Goal: Task Accomplishment & Management: Use online tool/utility

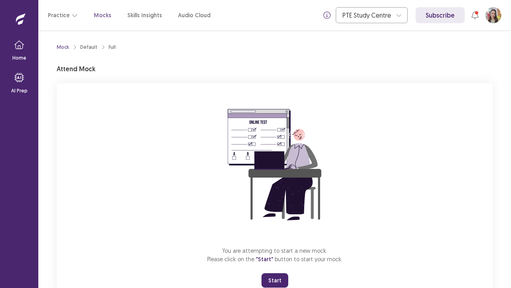
click at [363, 256] on div "You are attempting to start a new mock. Please click on the "Start" button to s…" at bounding box center [275, 190] width 436 height 214
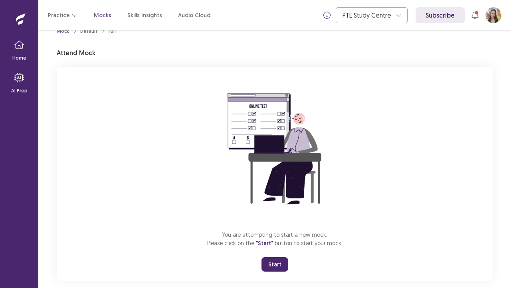
scroll to position [28, 0]
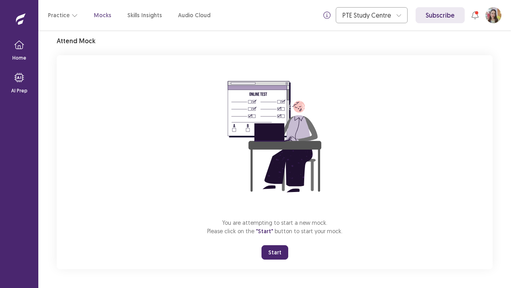
click at [277, 252] on button "Start" at bounding box center [275, 252] width 27 height 14
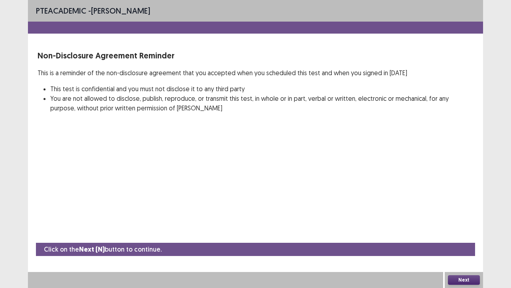
click at [462, 279] on button "Next" at bounding box center [464, 280] width 32 height 10
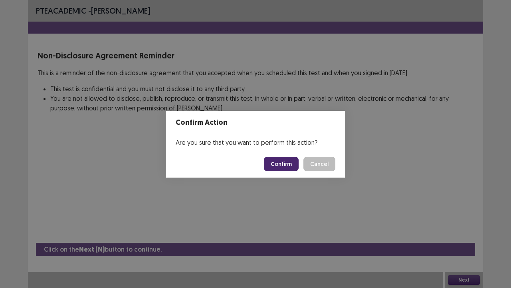
click at [290, 161] on button "Confirm" at bounding box center [281, 164] width 35 height 14
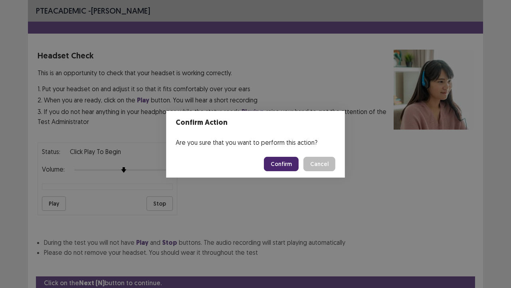
scroll to position [30, 0]
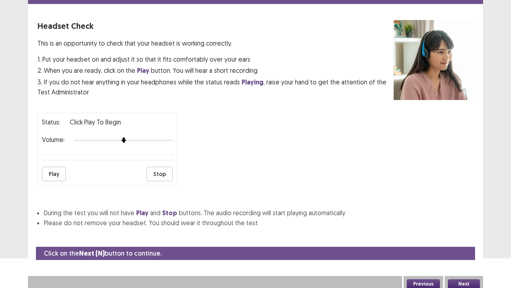
click at [464, 280] on button "Next" at bounding box center [464, 284] width 32 height 10
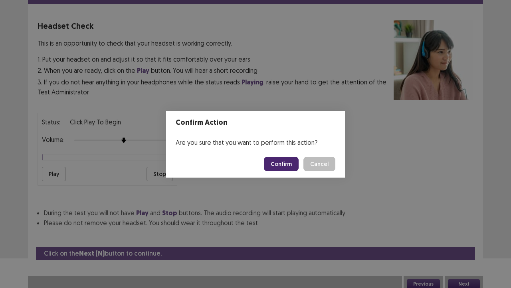
click at [283, 162] on button "Confirm" at bounding box center [281, 164] width 35 height 14
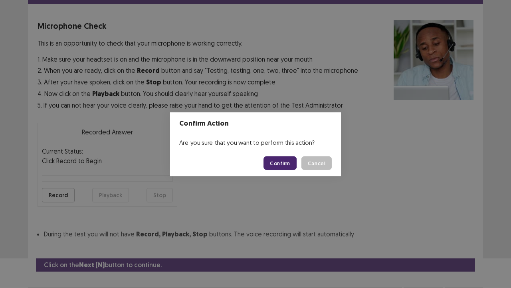
scroll to position [44, 0]
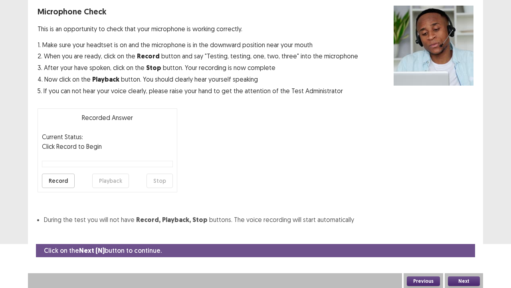
click at [455, 277] on button "Next" at bounding box center [464, 281] width 32 height 10
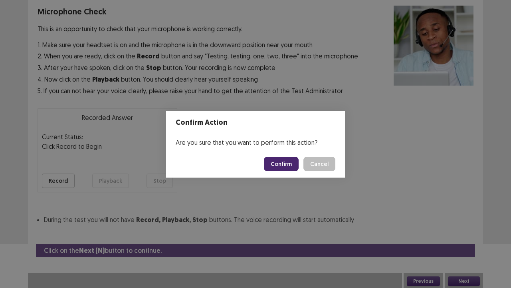
click at [291, 163] on button "Confirm" at bounding box center [281, 164] width 35 height 14
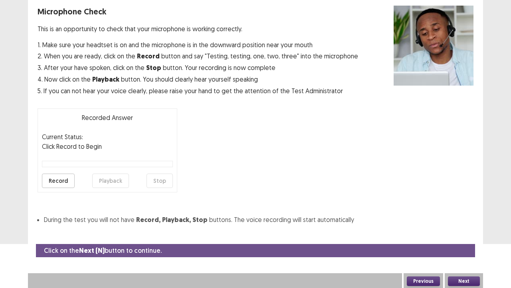
scroll to position [22, 0]
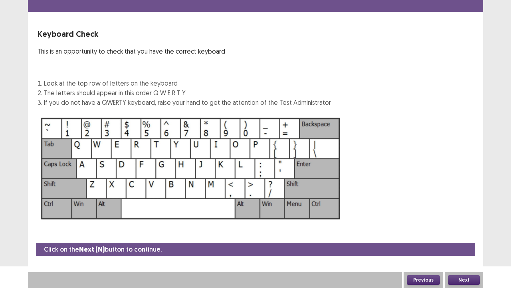
click at [472, 275] on button "Next" at bounding box center [464, 280] width 32 height 10
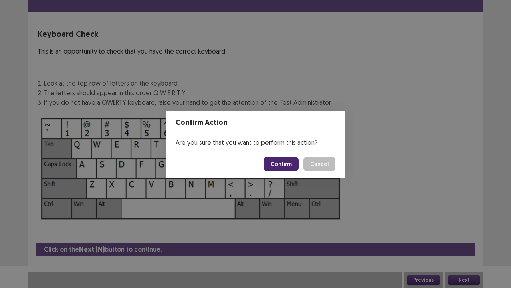
click at [288, 165] on button "Confirm" at bounding box center [281, 164] width 35 height 14
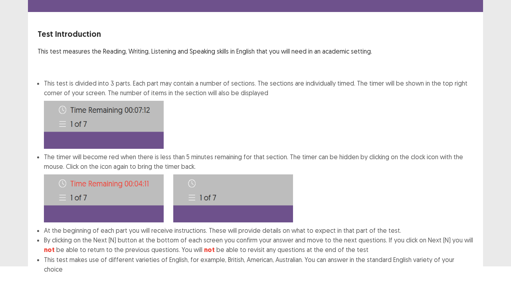
scroll to position [62, 0]
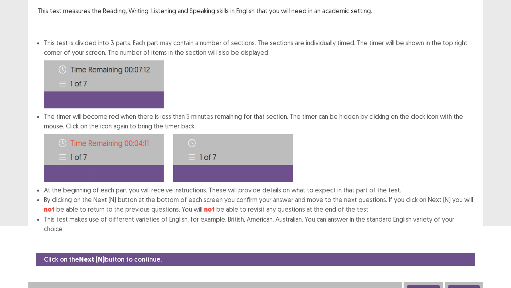
click at [471, 285] on button "Next" at bounding box center [464, 290] width 32 height 10
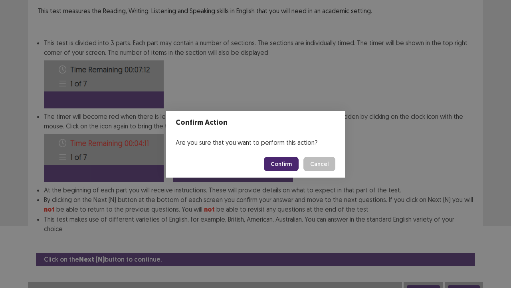
click at [288, 165] on button "Confirm" at bounding box center [281, 164] width 35 height 14
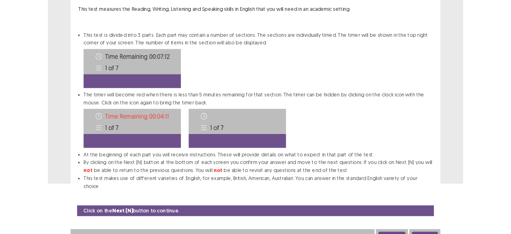
scroll to position [0, 0]
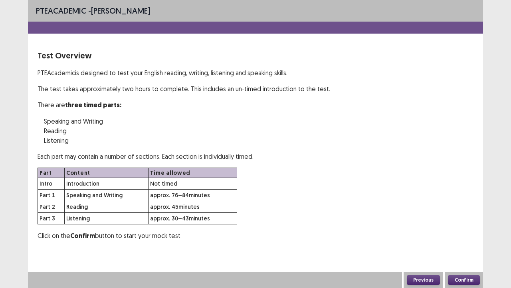
click at [473, 280] on button "Confirm" at bounding box center [464, 280] width 32 height 10
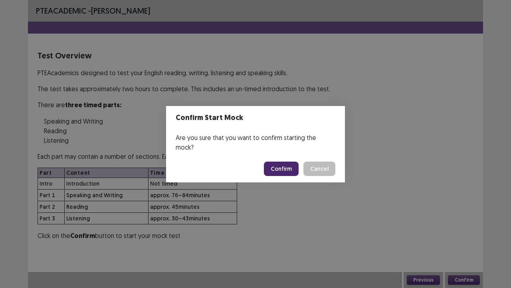
click at [290, 161] on button "Confirm" at bounding box center [281, 168] width 35 height 14
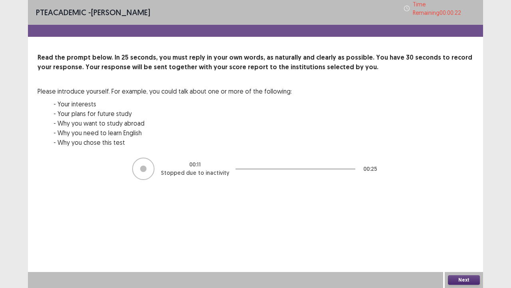
click at [455, 278] on button "Next" at bounding box center [464, 280] width 32 height 10
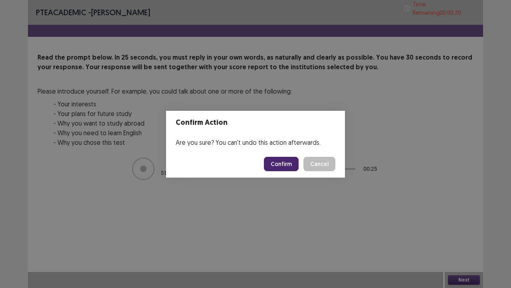
click at [282, 168] on button "Confirm" at bounding box center [281, 164] width 35 height 14
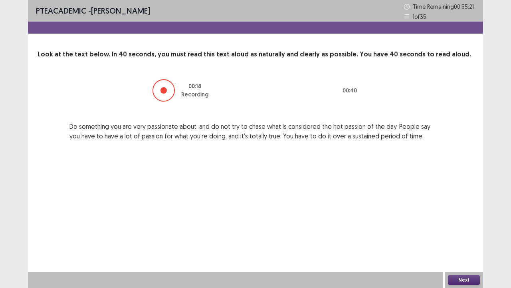
click at [469, 278] on button "Next" at bounding box center [464, 280] width 32 height 10
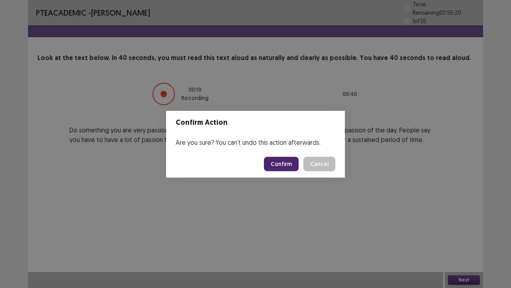
click at [296, 162] on button "Confirm" at bounding box center [281, 164] width 35 height 14
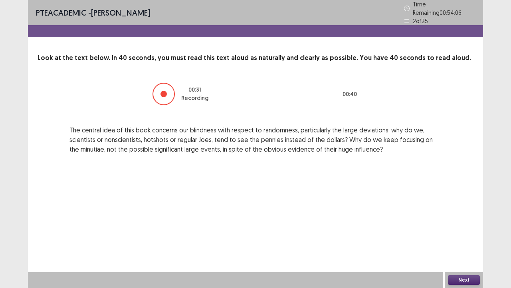
click at [476, 277] on button "Next" at bounding box center [464, 280] width 32 height 10
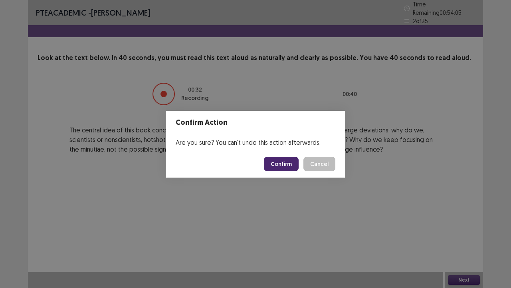
click at [289, 169] on button "Confirm" at bounding box center [281, 164] width 35 height 14
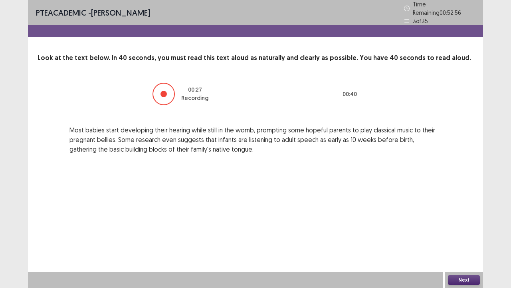
click at [460, 276] on button "Next" at bounding box center [464, 280] width 32 height 10
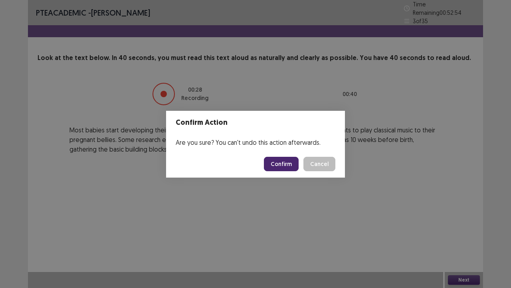
click at [278, 164] on button "Confirm" at bounding box center [281, 164] width 35 height 14
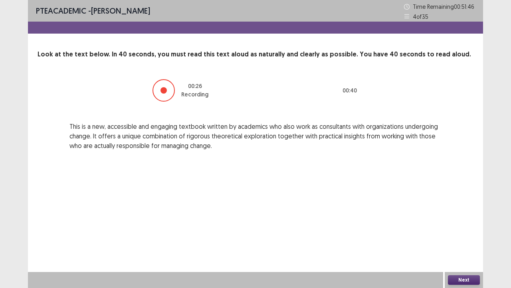
click at [475, 278] on button "Next" at bounding box center [464, 280] width 32 height 10
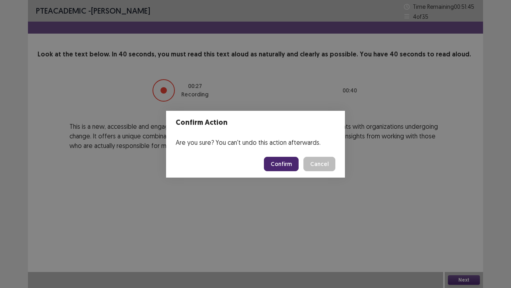
click at [286, 165] on button "Confirm" at bounding box center [281, 164] width 35 height 14
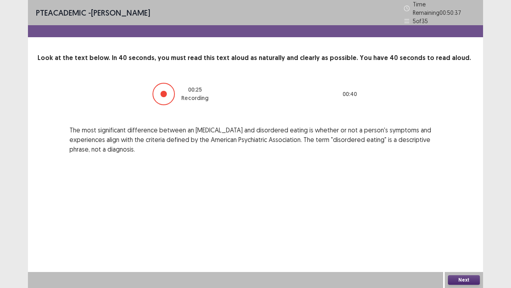
click at [461, 276] on button "Next" at bounding box center [464, 280] width 32 height 10
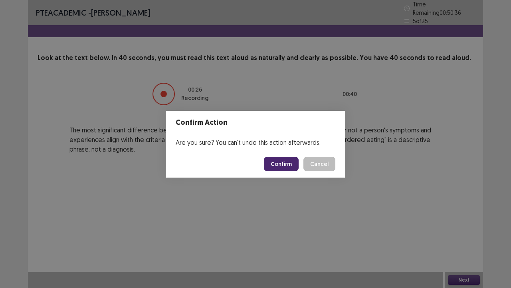
click at [290, 163] on button "Confirm" at bounding box center [281, 164] width 35 height 14
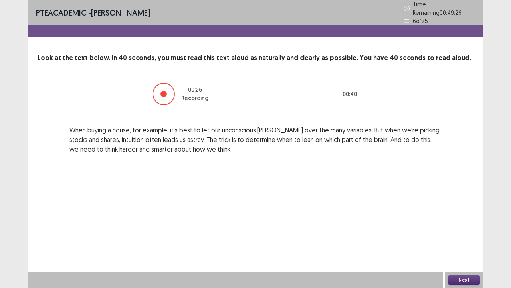
click at [457, 282] on button "Next" at bounding box center [464, 280] width 32 height 10
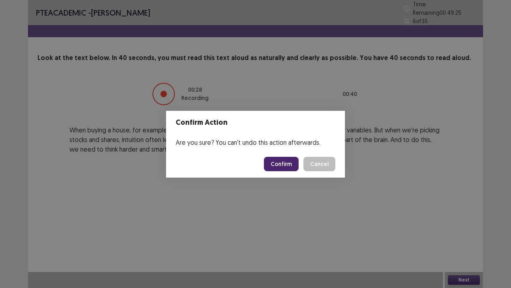
click at [287, 165] on button "Confirm" at bounding box center [281, 164] width 35 height 14
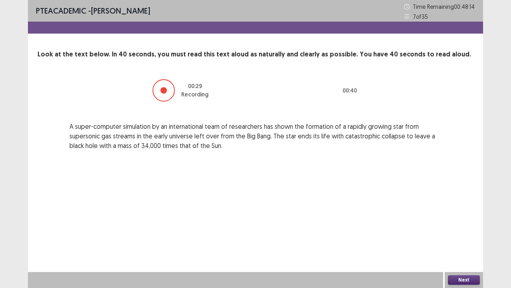
drag, startPoint x: 460, startPoint y: 276, endPoint x: 467, endPoint y: 280, distance: 8.0
click at [467, 280] on button "Next" at bounding box center [464, 280] width 32 height 10
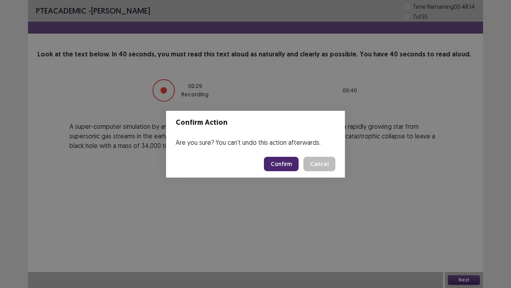
click at [467, 280] on div "Confirm Action Are you sure? You can't undo this action afterwards. Confirm Can…" at bounding box center [255, 144] width 511 height 288
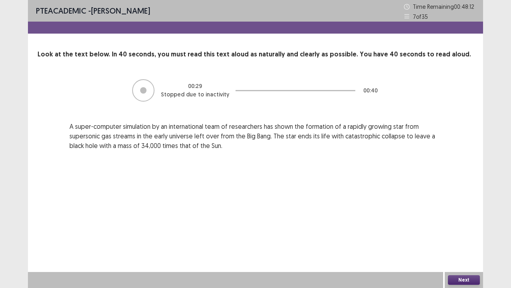
click at [468, 276] on button "Next" at bounding box center [464, 280] width 32 height 10
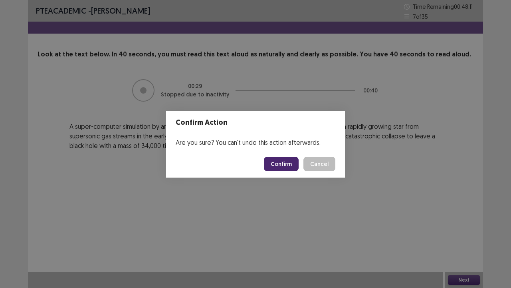
click at [270, 161] on button "Confirm" at bounding box center [281, 164] width 35 height 14
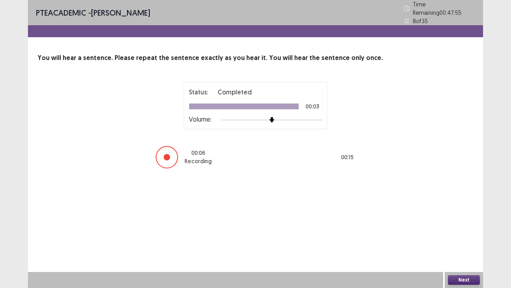
click at [457, 279] on button "Next" at bounding box center [464, 280] width 32 height 10
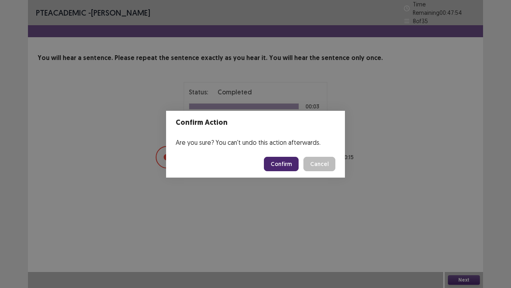
click at [291, 159] on button "Confirm" at bounding box center [281, 164] width 35 height 14
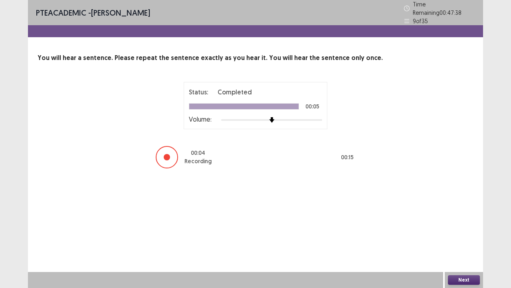
click at [465, 282] on button "Next" at bounding box center [464, 280] width 32 height 10
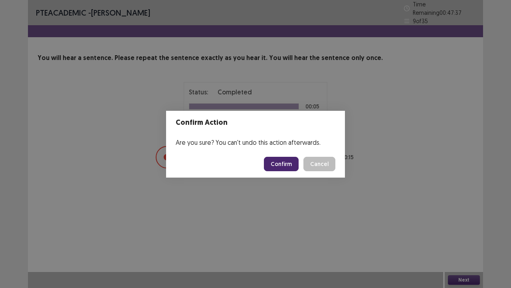
click at [283, 163] on button "Confirm" at bounding box center [281, 164] width 35 height 14
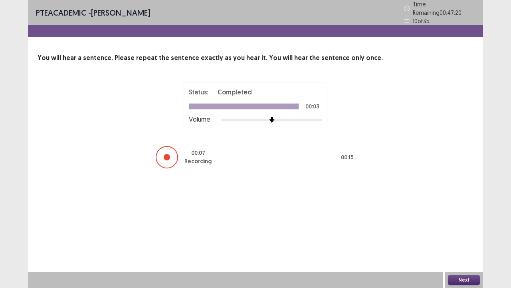
click at [460, 276] on button "Next" at bounding box center [464, 280] width 32 height 10
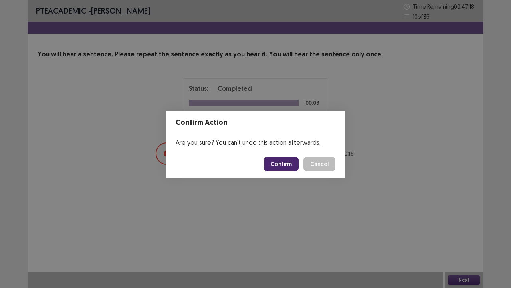
click at [296, 167] on button "Confirm" at bounding box center [281, 164] width 35 height 14
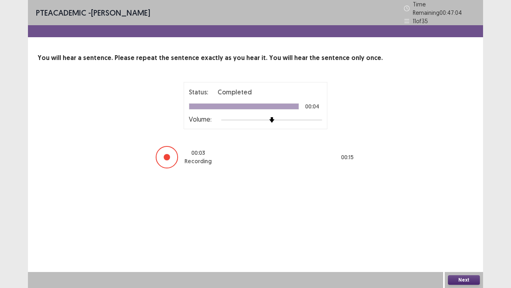
click at [454, 276] on button "Next" at bounding box center [464, 280] width 32 height 10
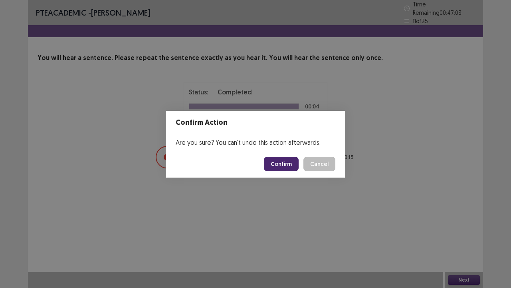
click at [294, 160] on button "Confirm" at bounding box center [281, 164] width 35 height 14
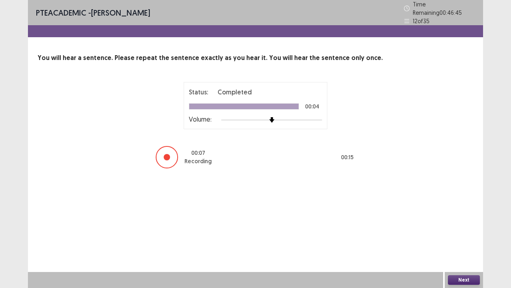
click at [455, 280] on button "Next" at bounding box center [464, 280] width 32 height 10
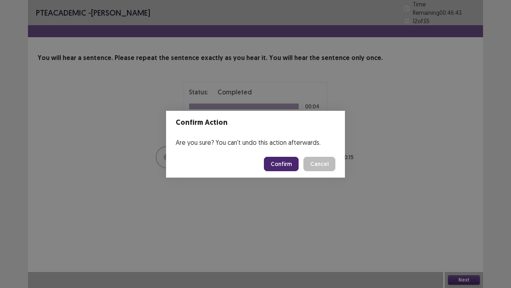
click at [288, 161] on button "Confirm" at bounding box center [281, 164] width 35 height 14
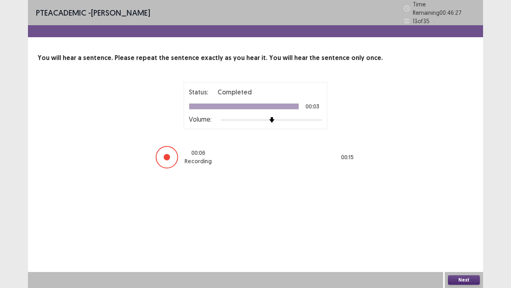
click at [462, 278] on button "Next" at bounding box center [464, 280] width 32 height 10
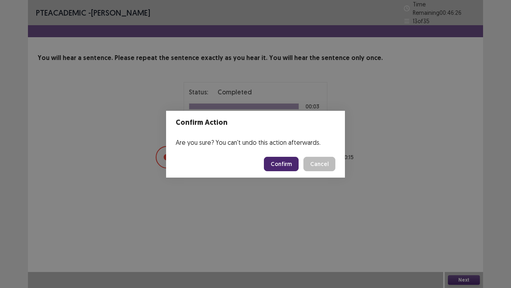
click at [289, 160] on button "Confirm" at bounding box center [281, 164] width 35 height 14
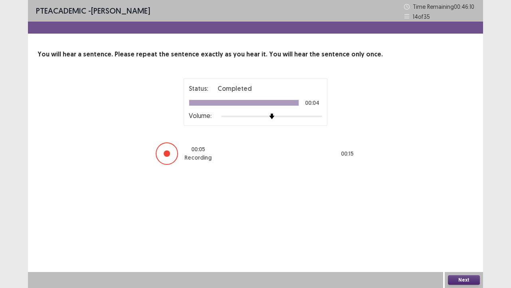
click at [460, 280] on button "Next" at bounding box center [464, 280] width 32 height 10
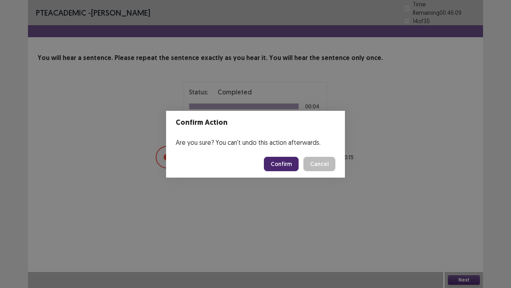
click at [289, 166] on button "Confirm" at bounding box center [281, 164] width 35 height 14
